Goal: Task Accomplishment & Management: Manage account settings

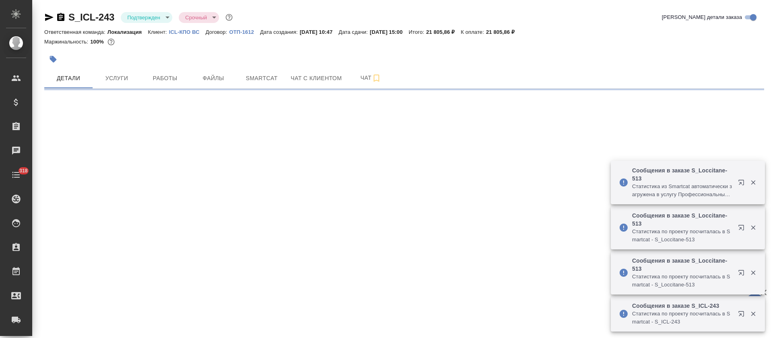
select select "RU"
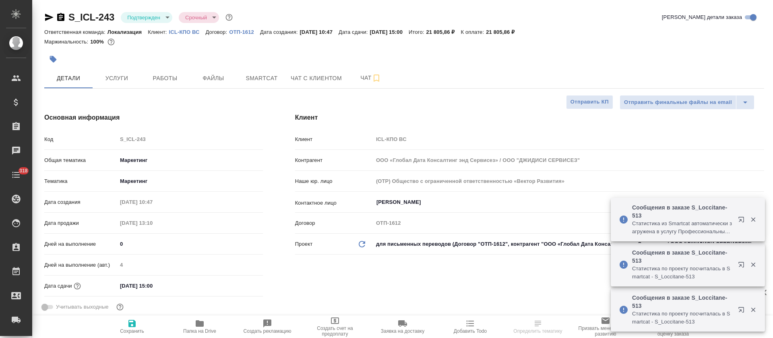
type textarea "x"
type input "[PERSON_NAME]"
type textarea "x"
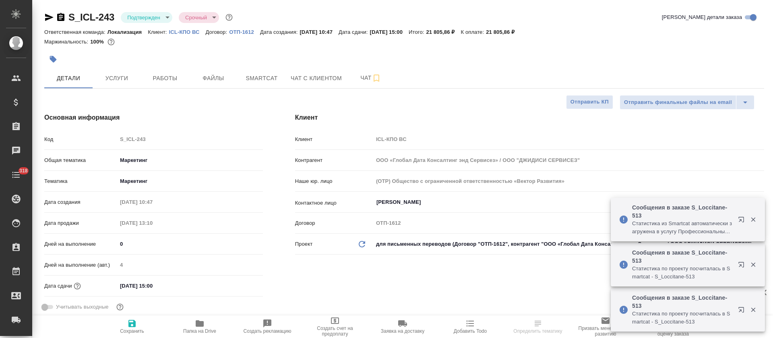
type textarea "x"
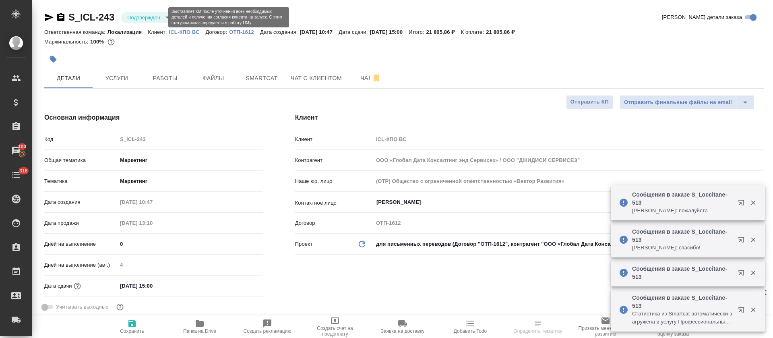
click at [142, 17] on body "🙏 .cls-1 fill:#fff; AWATERA Tretyakova Olga Клиенты Спецификации Заказы 100 Чат…" at bounding box center [386, 169] width 773 height 338
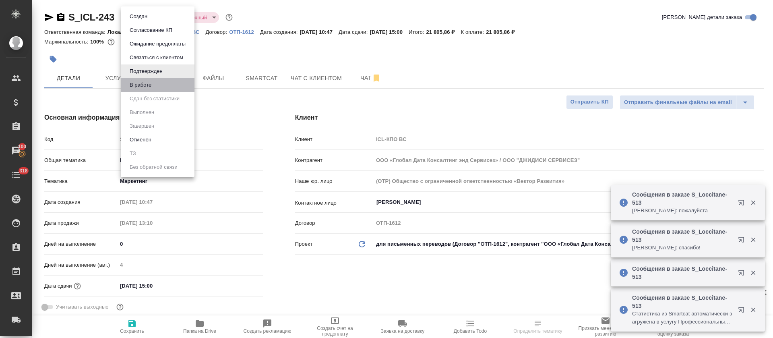
click at [156, 85] on li "В работе" at bounding box center [158, 85] width 74 height 14
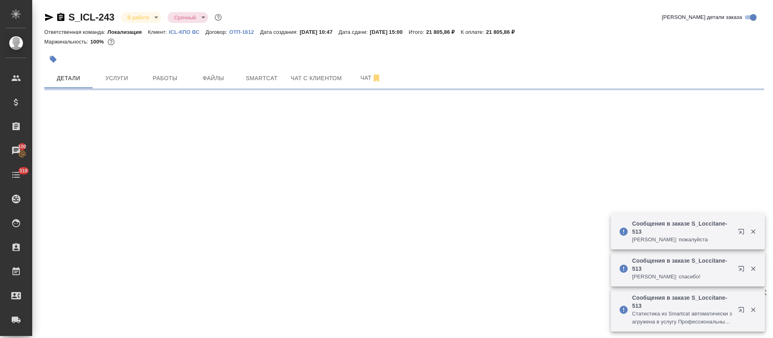
select select "RU"
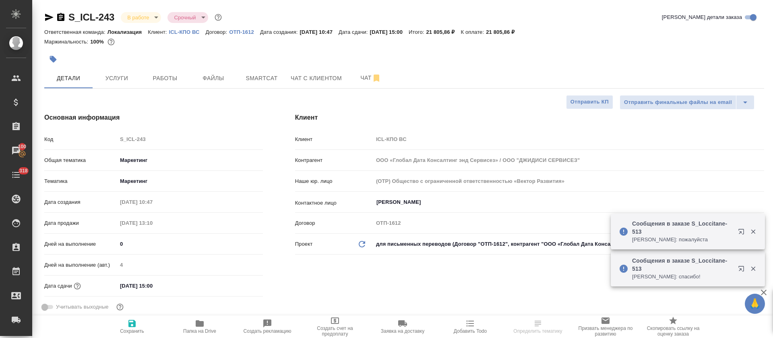
type textarea "x"
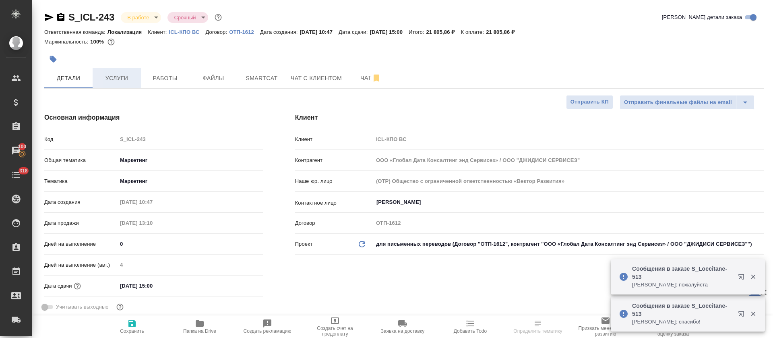
click at [128, 81] on span "Услуги" at bounding box center [116, 78] width 39 height 10
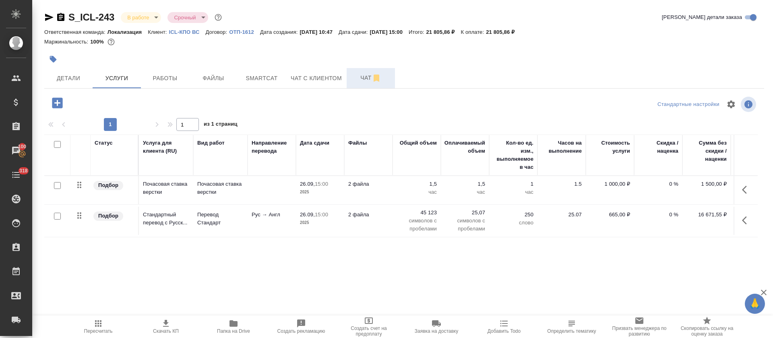
click at [350, 83] on button "Чат" at bounding box center [371, 78] width 48 height 20
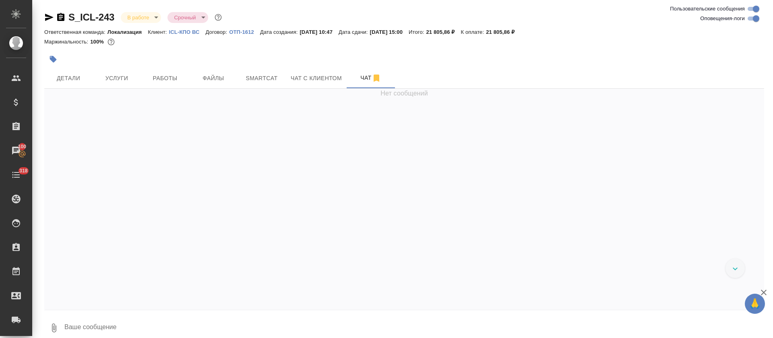
scroll to position [548, 0]
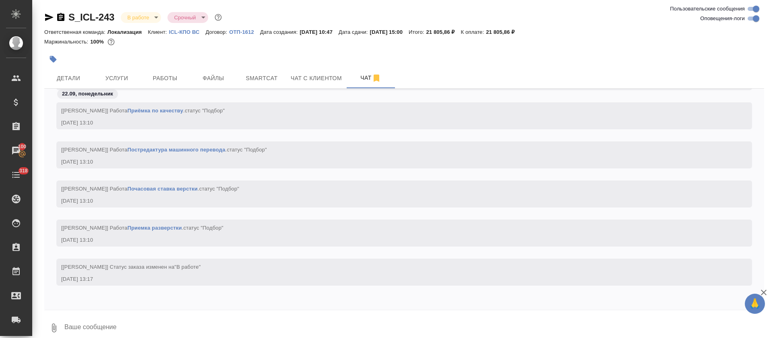
click at [752, 20] on input "Оповещения-логи" at bounding box center [755, 19] width 29 height 10
checkbox input "false"
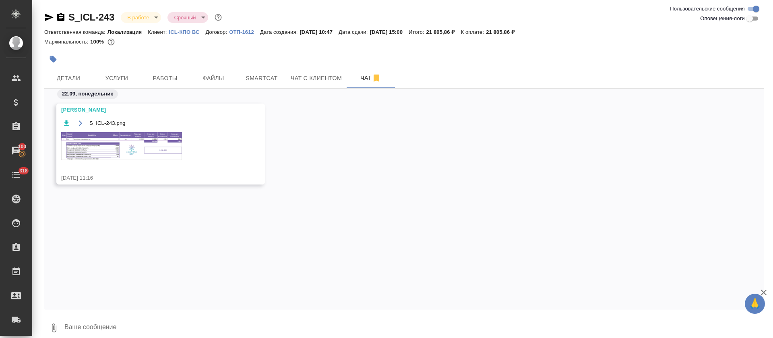
scroll to position [0, 0]
click at [125, 140] on img at bounding box center [121, 146] width 121 height 28
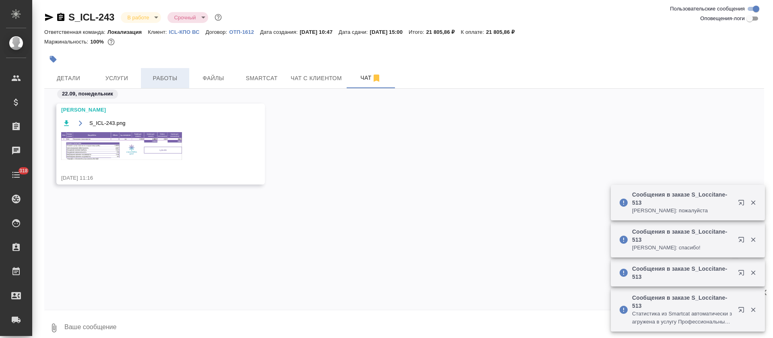
click at [168, 78] on span "Работы" at bounding box center [165, 78] width 39 height 10
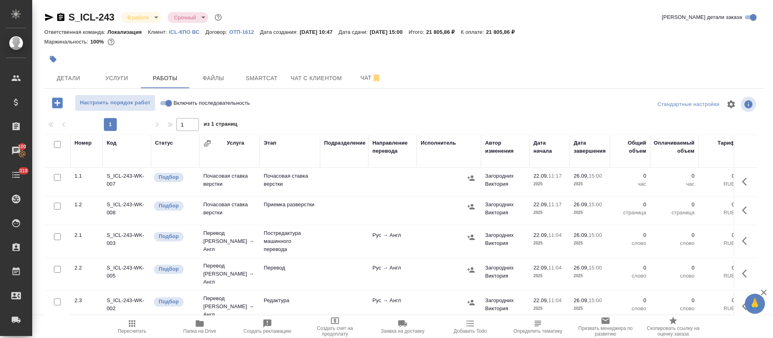
click at [57, 144] on input "checkbox" at bounding box center [57, 144] width 7 height 7
checkbox input "true"
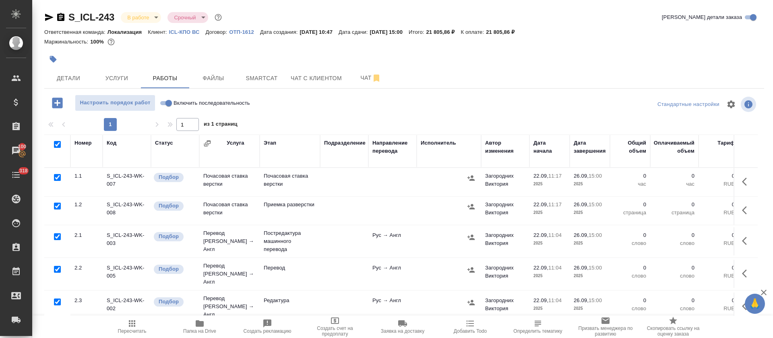
checkbox input "true"
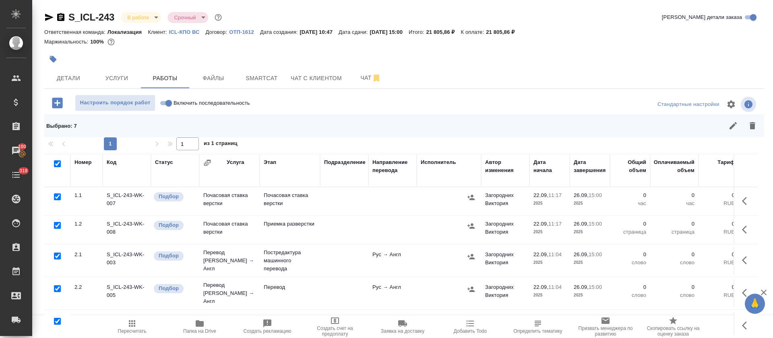
click at [57, 196] on input "checkbox" at bounding box center [57, 196] width 7 height 7
checkbox input "false"
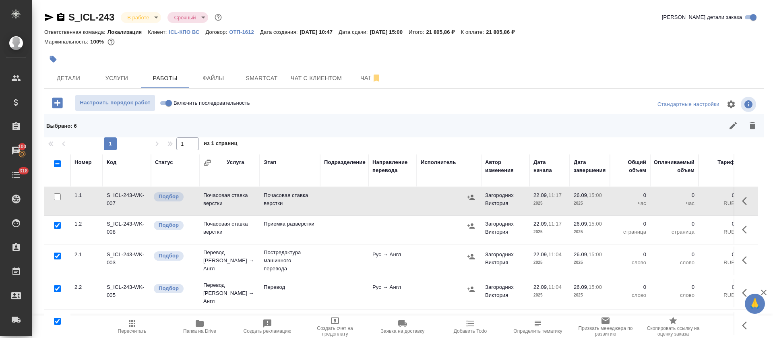
drag, startPoint x: 56, startPoint y: 256, endPoint x: 62, endPoint y: 256, distance: 5.6
click at [56, 256] on input "checkbox" at bounding box center [57, 255] width 7 height 7
checkbox input "false"
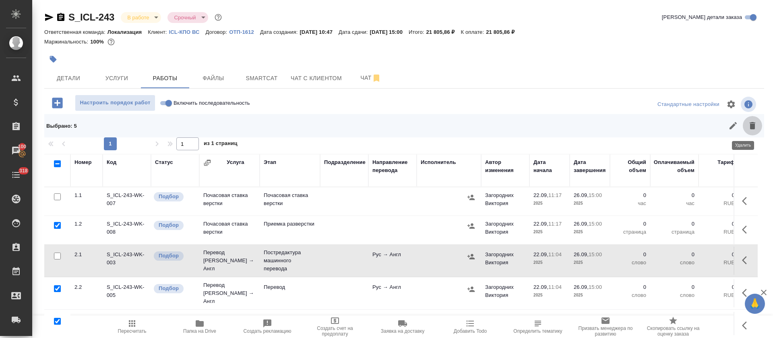
click at [743, 131] on button "button" at bounding box center [752, 125] width 19 height 19
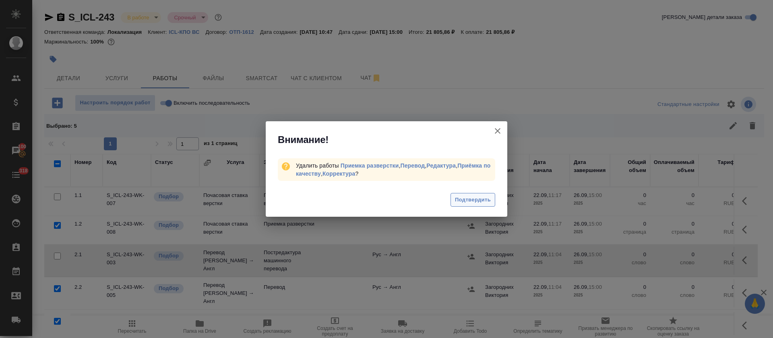
click at [466, 198] on span "Подтвердить" at bounding box center [473, 199] width 36 height 9
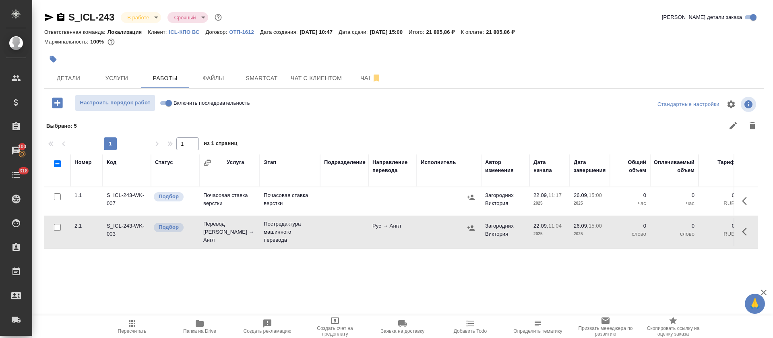
scroll to position [18, 0]
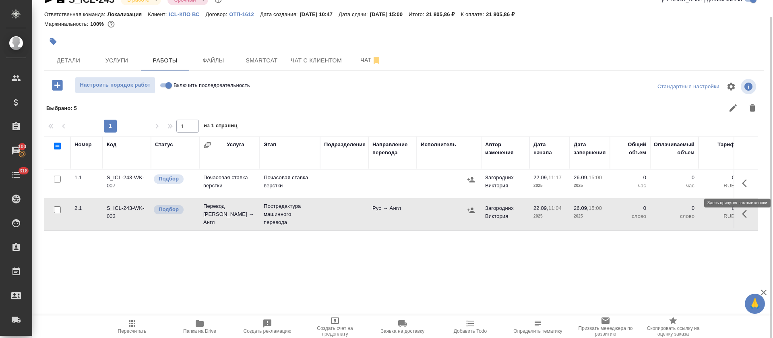
drag, startPoint x: 741, startPoint y: 188, endPoint x: 736, endPoint y: 192, distance: 5.8
click at [741, 188] on button "button" at bounding box center [746, 182] width 19 height 19
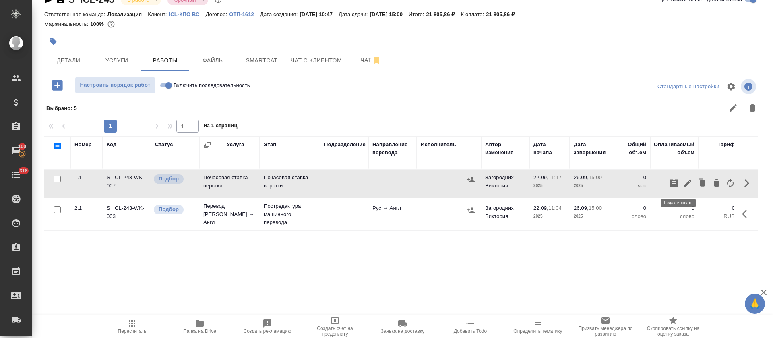
click at [683, 186] on icon "button" at bounding box center [688, 183] width 10 height 10
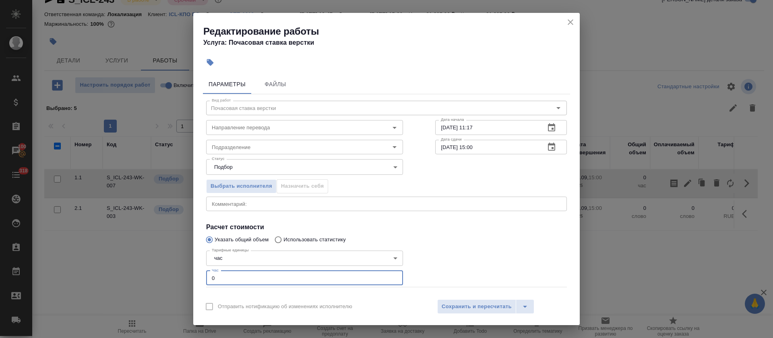
drag, startPoint x: 217, startPoint y: 280, endPoint x: 205, endPoint y: 279, distance: 11.3
click at [205, 279] on div "Тарифные единицы час 5a8b1489cc6b4906c91bfd93 Тарифные единицы Час 0 Час" at bounding box center [304, 267] width 229 height 72
type input "1"
click at [228, 147] on input "Подразделение" at bounding box center [290, 147] width 165 height 10
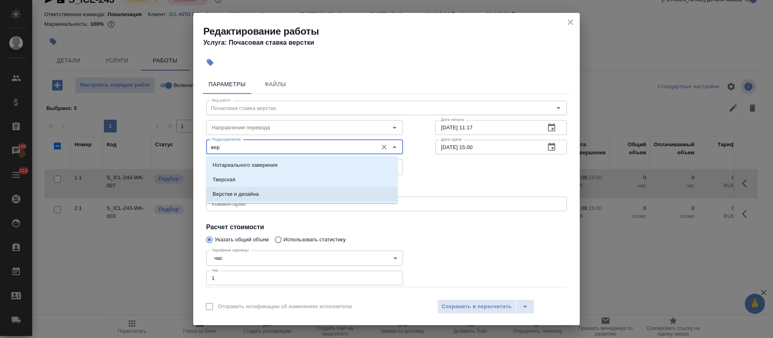
click at [250, 194] on p "Верстки и дизайна" at bounding box center [236, 194] width 46 height 8
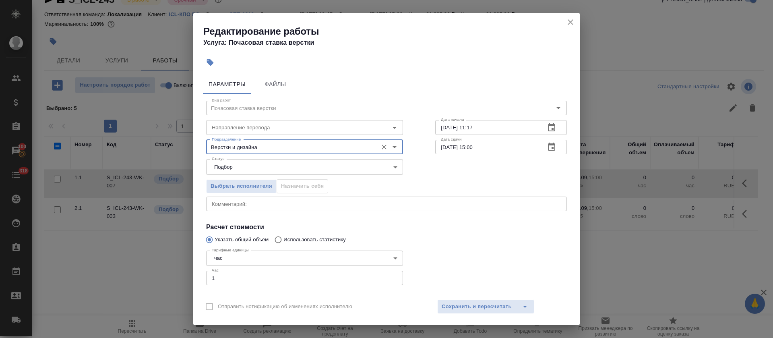
type input "Верстки и дизайна"
click at [547, 125] on icon "button" at bounding box center [552, 128] width 10 height 10
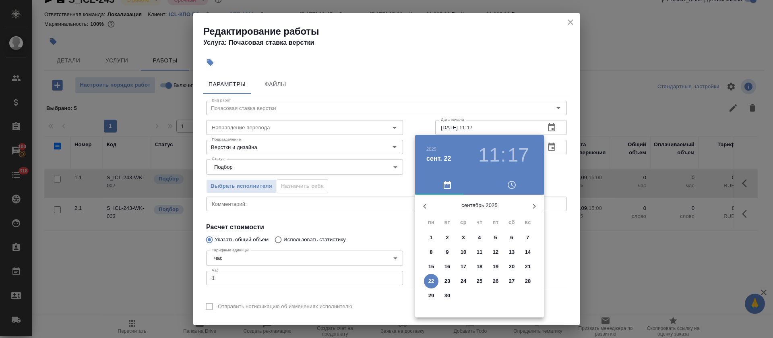
click at [430, 281] on p "22" at bounding box center [431, 281] width 6 height 8
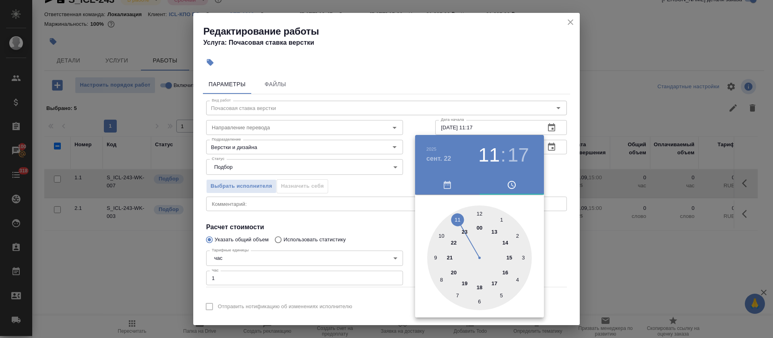
click at [494, 231] on div at bounding box center [479, 257] width 105 height 105
type input "22.09.2025 13:18"
drag, startPoint x: 524, startPoint y: 262, endPoint x: 449, endPoint y: 257, distance: 75.0
click at [524, 270] on div at bounding box center [479, 257] width 105 height 105
drag, startPoint x: 380, startPoint y: 236, endPoint x: 402, endPoint y: 229, distance: 22.7
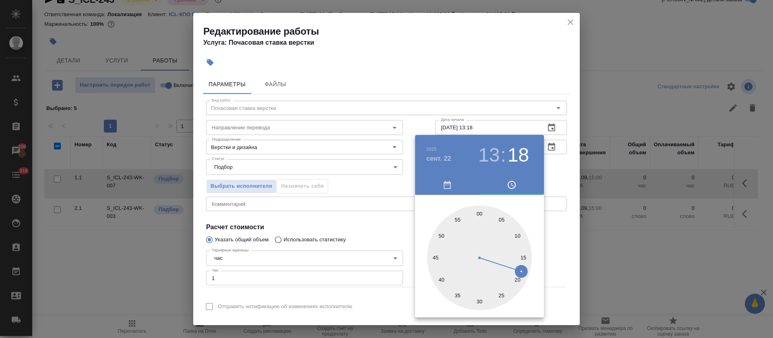
click at [380, 235] on div at bounding box center [386, 169] width 773 height 338
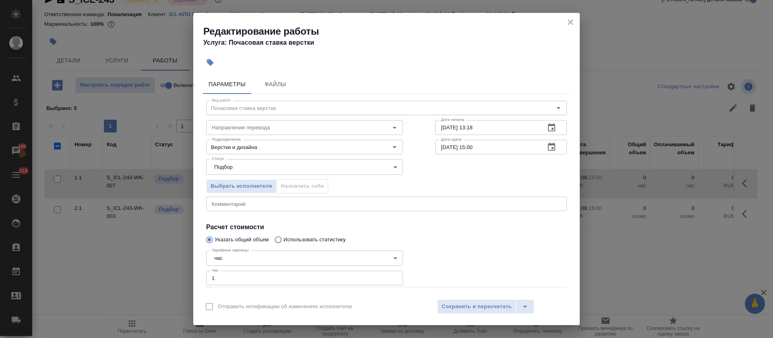
click at [529, 148] on div "26.09.2025 15:00 Дата сдачи" at bounding box center [501, 147] width 132 height 14
click at [550, 149] on button "button" at bounding box center [551, 146] width 19 height 19
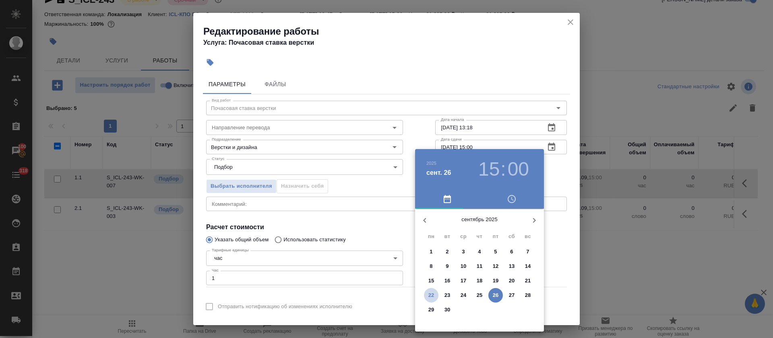
click at [430, 297] on p "22" at bounding box center [431, 295] width 6 height 8
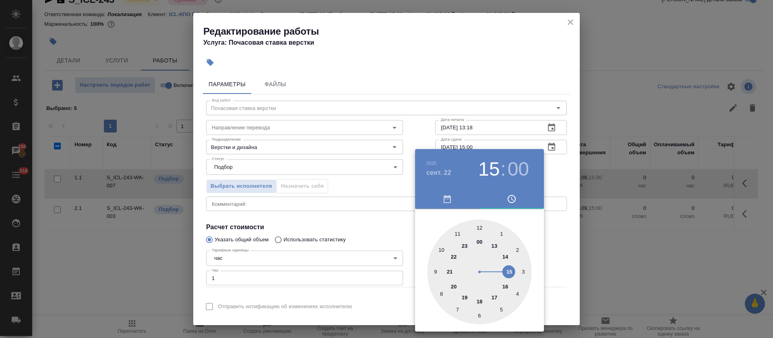
click at [502, 254] on div at bounding box center [479, 271] width 105 height 105
type input "22.09.2025 14:30"
click at [478, 315] on div at bounding box center [479, 271] width 105 height 105
click at [368, 235] on div at bounding box center [386, 169] width 773 height 338
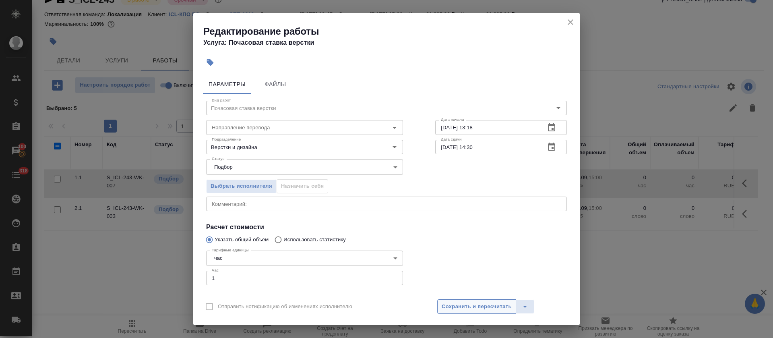
click at [486, 306] on span "Сохранить и пересчитать" at bounding box center [477, 306] width 70 height 9
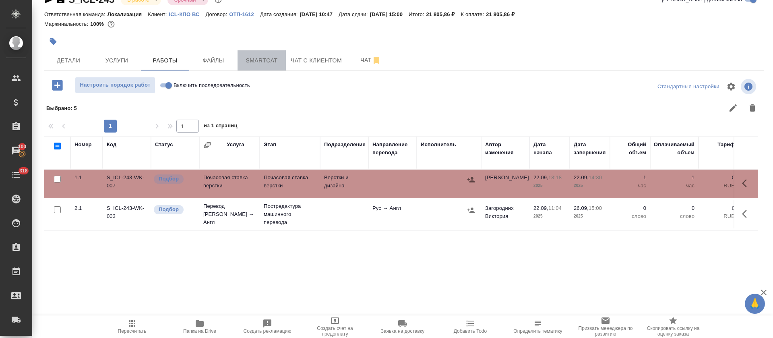
click at [272, 65] on span "Smartcat" at bounding box center [261, 61] width 39 height 10
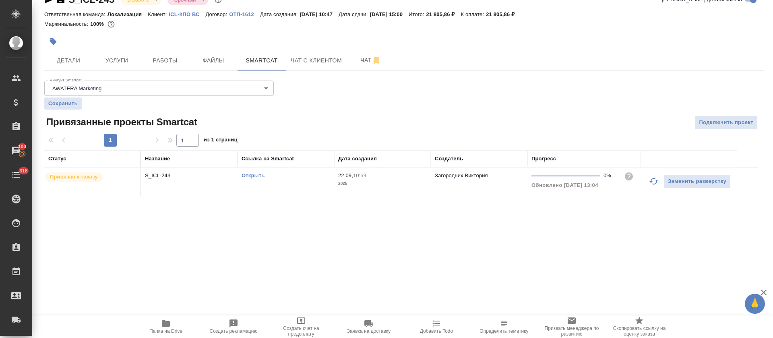
click at [256, 175] on link "Открыть" at bounding box center [253, 175] width 23 height 6
click at [143, 48] on div at bounding box center [284, 42] width 480 height 18
click at [155, 58] on span "Работы" at bounding box center [165, 61] width 39 height 10
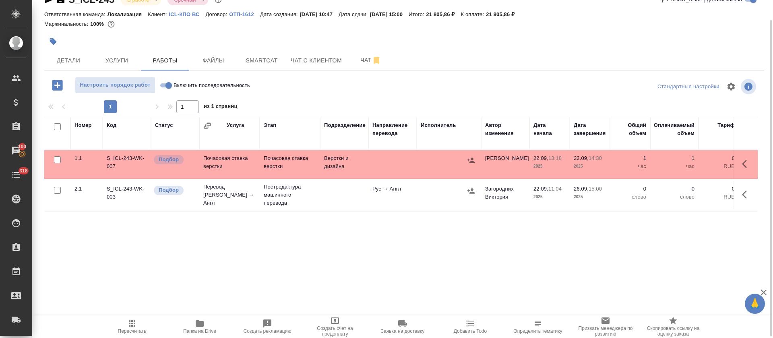
scroll to position [19, 0]
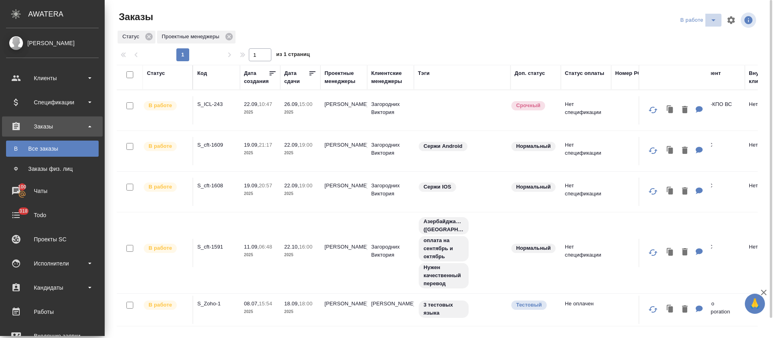
click at [708, 17] on icon "split button" at bounding box center [713, 20] width 10 height 10
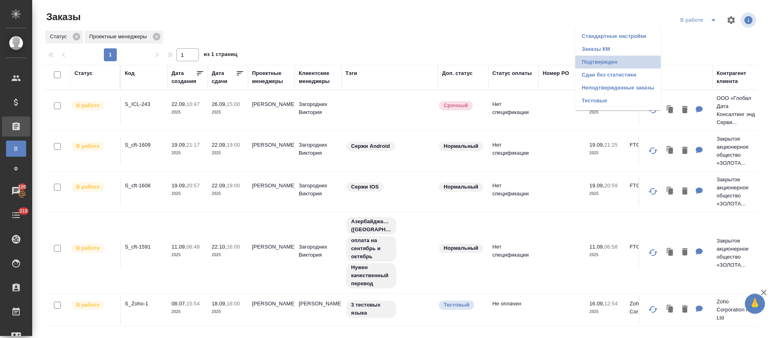
click at [607, 66] on li "Подтвержден" at bounding box center [617, 62] width 85 height 13
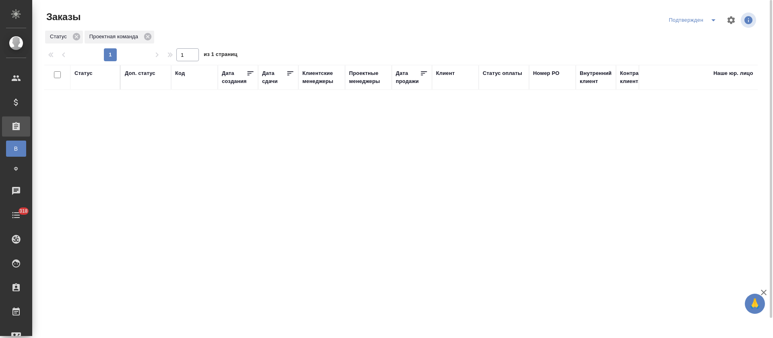
click at [711, 20] on icon "split button" at bounding box center [713, 20] width 10 height 10
click at [704, 50] on li "В работе" at bounding box center [693, 49] width 85 height 13
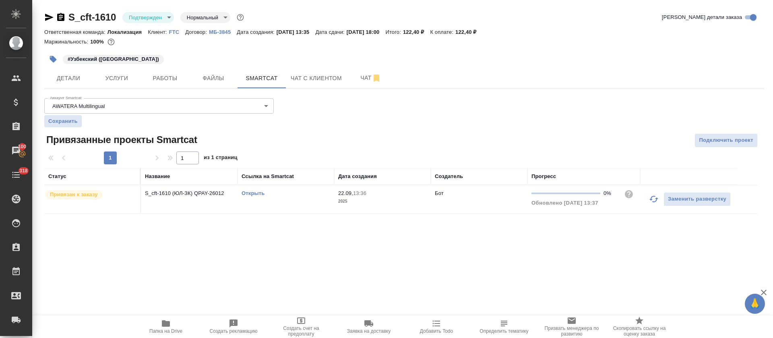
click at [142, 25] on div "S_cft-1610 Подтвержден confirmed Нормальный normal Кратко детали заказа" at bounding box center [404, 19] width 720 height 16
click at [146, 18] on body "🙏 .cls-1 fill:#fff; AWATERA [PERSON_NAME] Спецификации Заказы 100 Чаты 318 Todo…" at bounding box center [386, 169] width 773 height 338
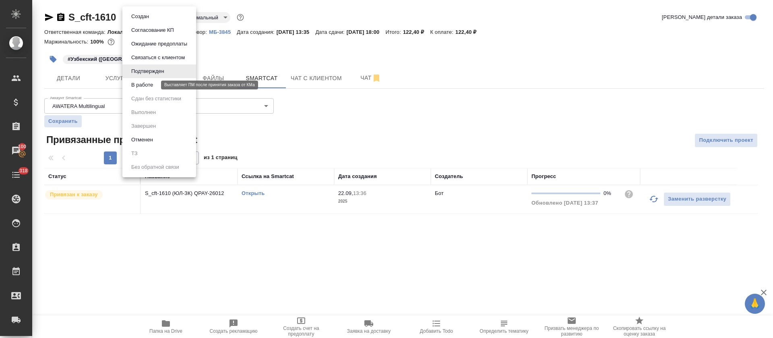
click at [152, 84] on button "В работе" at bounding box center [142, 85] width 27 height 9
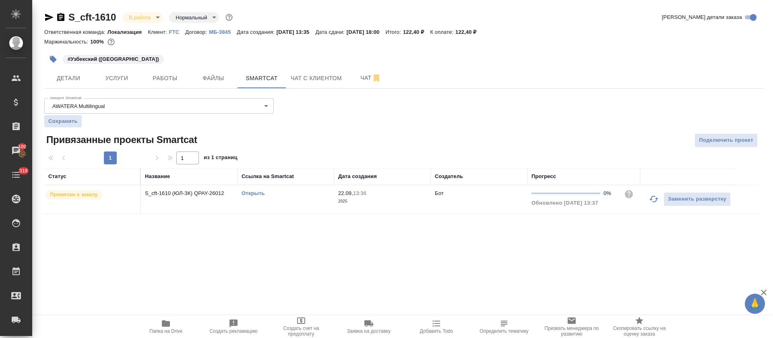
click at [256, 193] on link "Открыть" at bounding box center [253, 193] width 23 height 6
click at [164, 78] on span "Работы" at bounding box center [165, 78] width 39 height 10
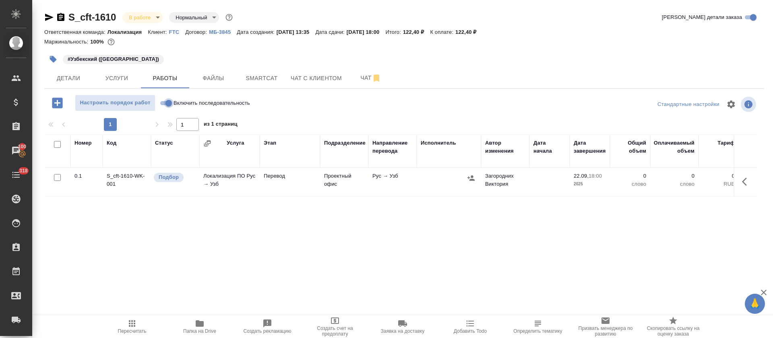
click at [164, 105] on input "Включить последовательность" at bounding box center [168, 103] width 29 height 10
checkbox input "true"
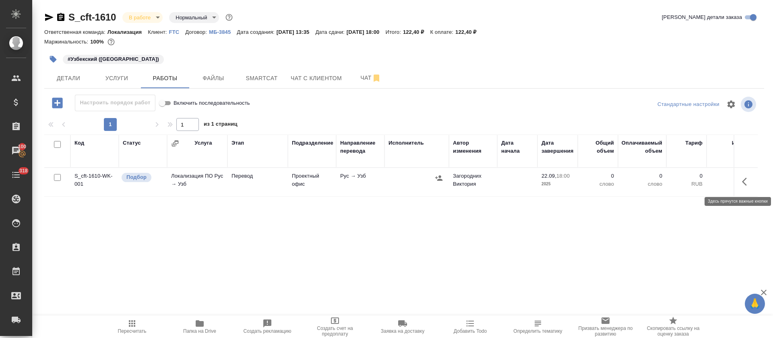
click at [743, 179] on icon "button" at bounding box center [747, 182] width 10 height 10
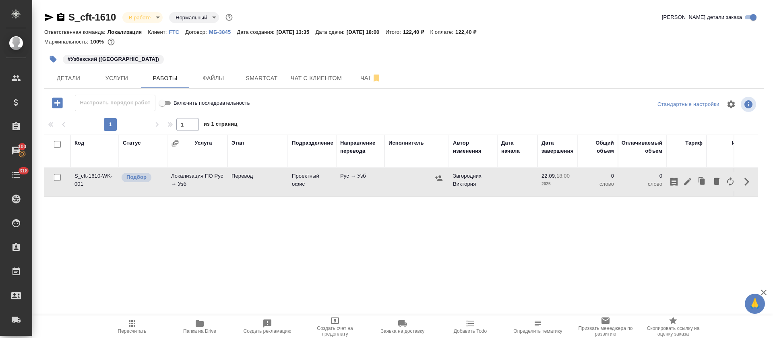
click at [687, 184] on icon "button" at bounding box center [688, 182] width 10 height 10
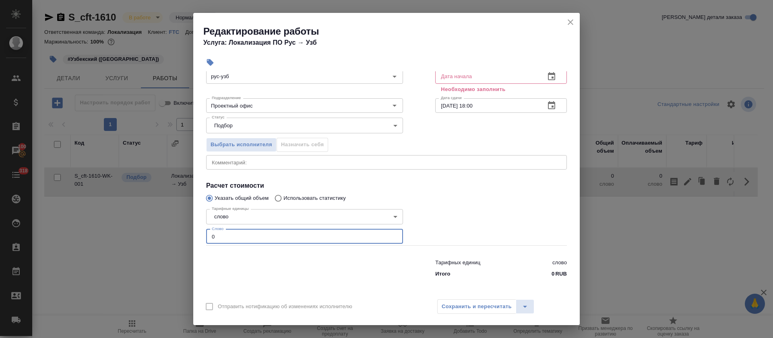
drag, startPoint x: 220, startPoint y: 288, endPoint x: 193, endPoint y: 289, distance: 26.6
click at [193, 289] on div "Параметры Файлы Вид работ Перевод Вид работ Направление перевода рус-узб Направ…" at bounding box center [386, 182] width 386 height 223
paste input "12"
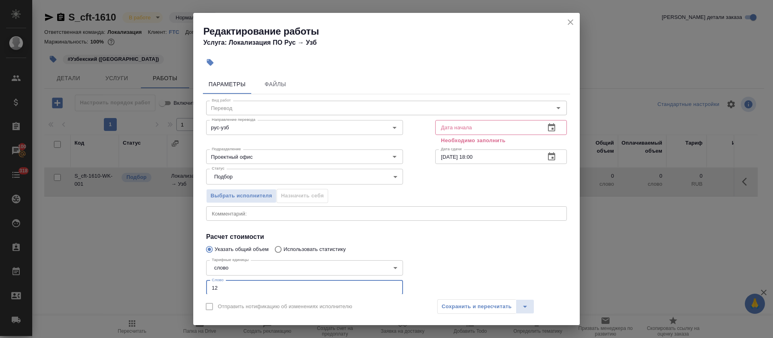
type input "12"
click at [547, 129] on icon "button" at bounding box center [552, 128] width 10 height 10
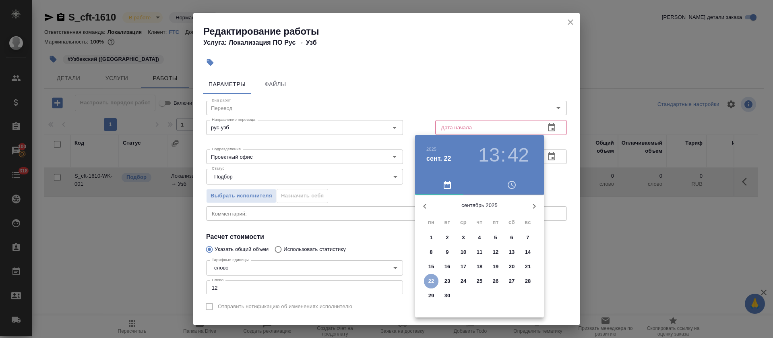
click at [429, 279] on p "22" at bounding box center [431, 281] width 6 height 8
type input "22.09.2025 13:42"
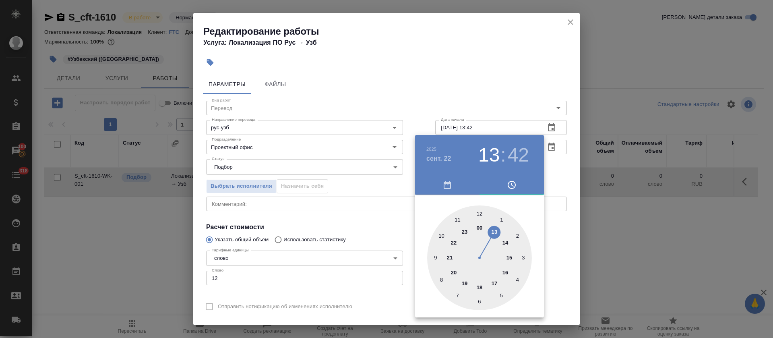
drag, startPoint x: 398, startPoint y: 235, endPoint x: 479, endPoint y: 193, distance: 91.3
click at [399, 235] on div at bounding box center [386, 169] width 773 height 338
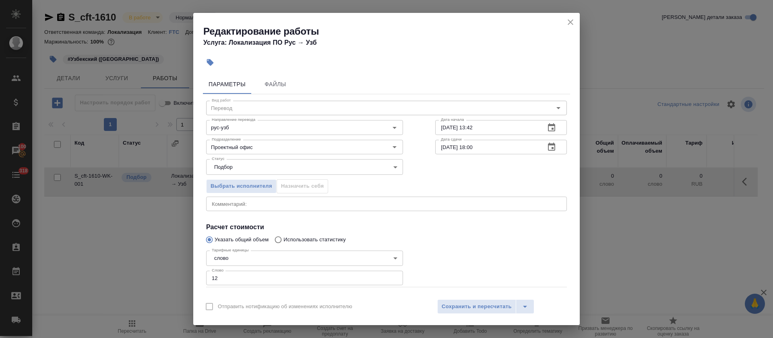
click at [548, 147] on icon "button" at bounding box center [551, 146] width 7 height 8
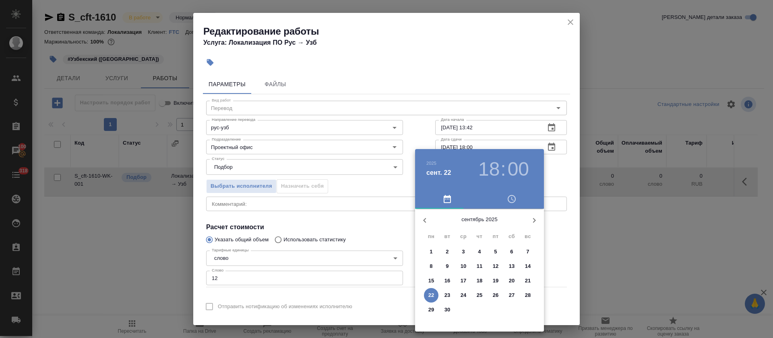
click at [484, 167] on h3 "18" at bounding box center [488, 169] width 21 height 23
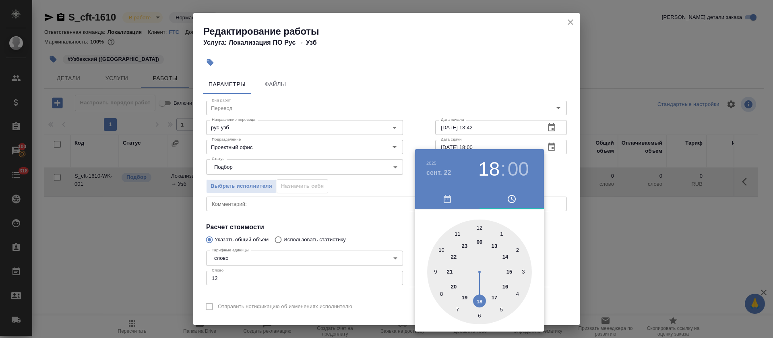
click at [495, 295] on div at bounding box center [479, 271] width 105 height 105
type input "22.09.2025 17:00"
click at [342, 233] on div at bounding box center [386, 169] width 773 height 338
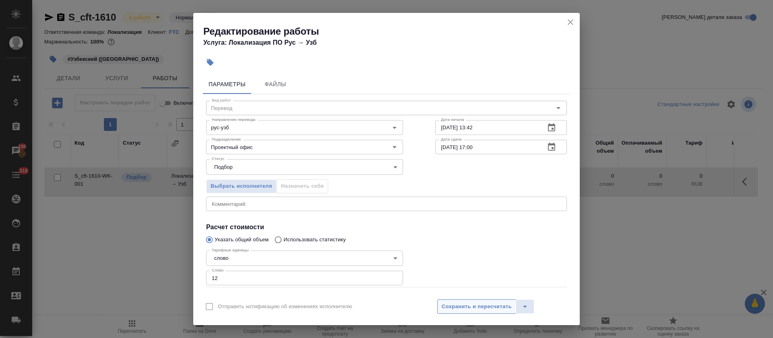
click at [495, 308] on span "Сохранить и пересчитать" at bounding box center [477, 306] width 70 height 9
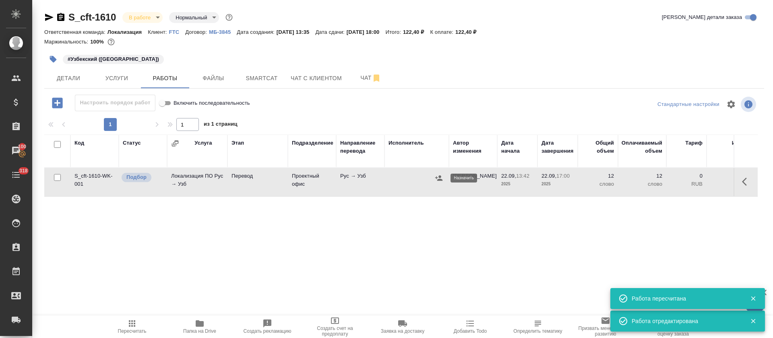
click at [439, 177] on icon "button" at bounding box center [438, 177] width 7 height 5
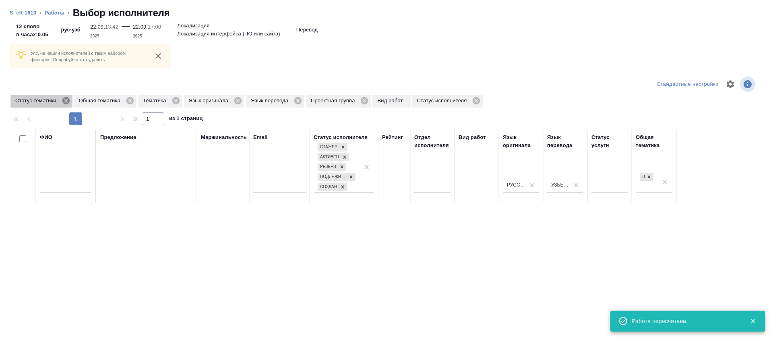
click at [64, 102] on icon at bounding box center [65, 100] width 7 height 7
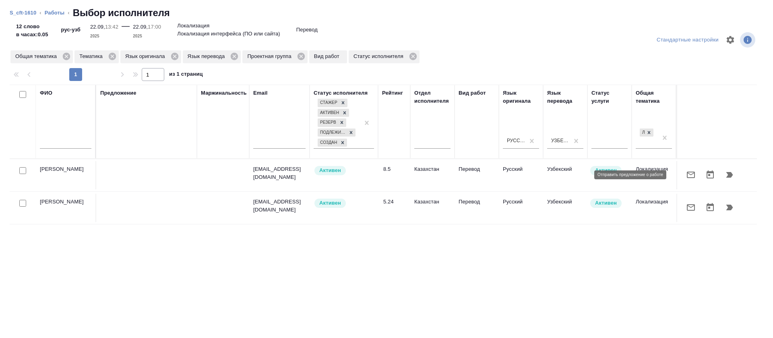
click at [686, 176] on icon "button" at bounding box center [691, 175] width 10 height 10
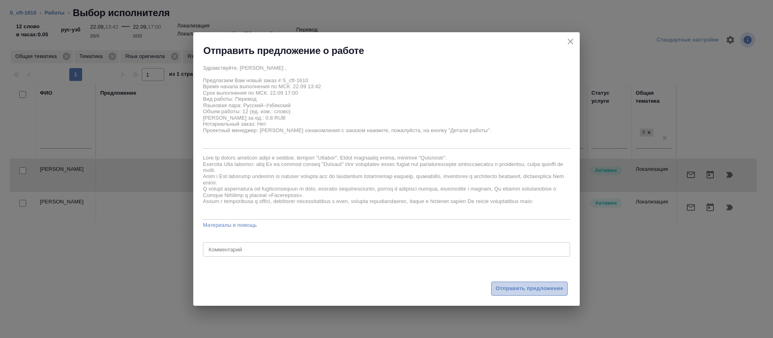
click at [523, 287] on span "Отправить предложение" at bounding box center [529, 288] width 68 height 9
